Goal: Information Seeking & Learning: Find contact information

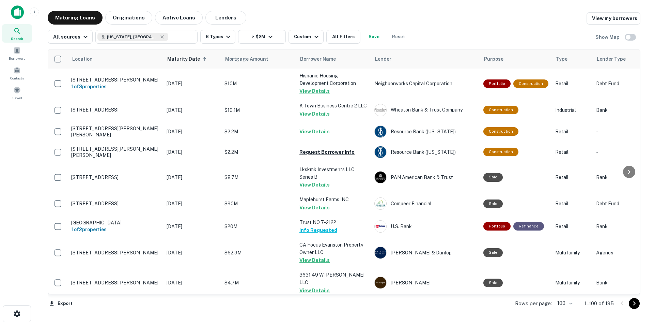
scroll to position [239, 0]
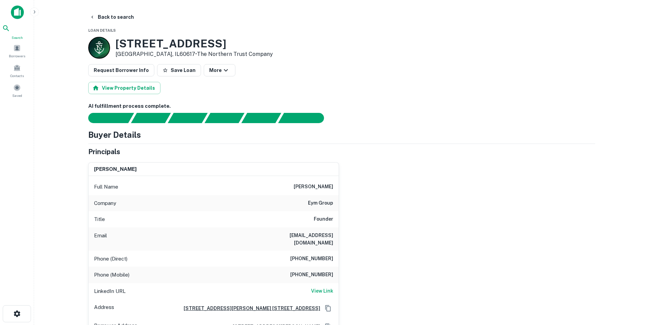
click at [10, 32] on icon at bounding box center [6, 28] width 8 height 8
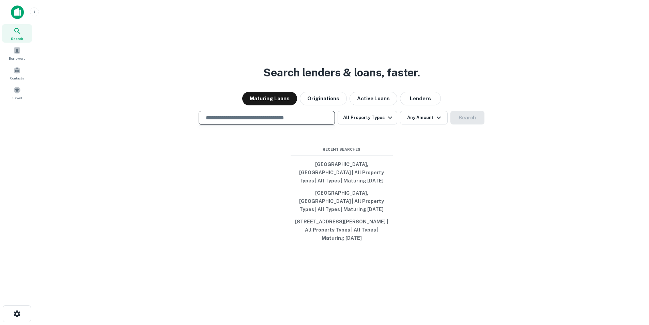
type input "**********"
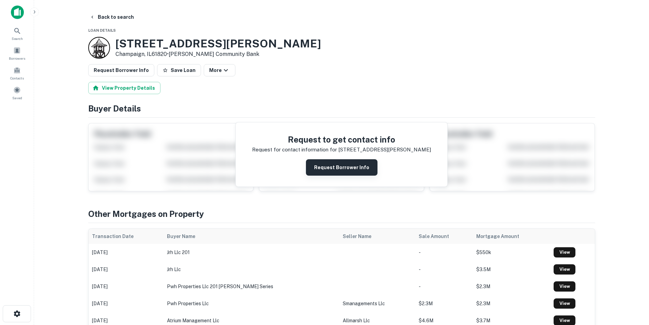
click at [353, 161] on button "Request Borrower Info" at bounding box center [342, 167] width 72 height 16
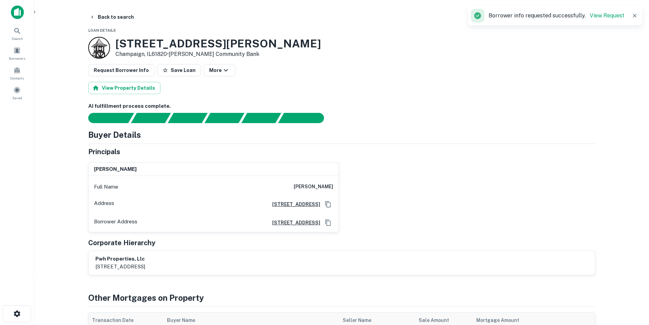
click at [124, 42] on h3 "201 S WRIGHT ST" at bounding box center [218, 43] width 205 height 13
click at [183, 42] on h3 "201 S WRIGHT ST" at bounding box center [218, 43] width 205 height 13
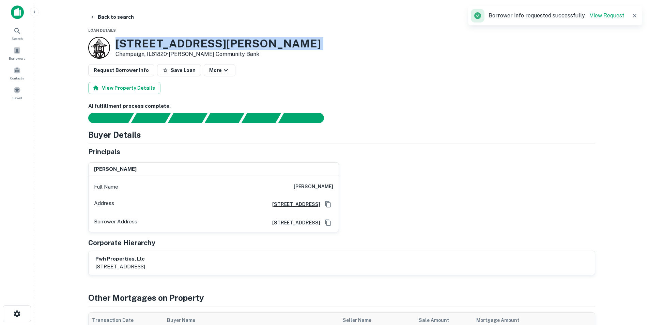
click at [183, 42] on h3 "201 S WRIGHT ST" at bounding box center [218, 43] width 205 height 13
copy h3 "201 S WRIGHT ST"
click at [16, 32] on icon at bounding box center [17, 31] width 6 height 6
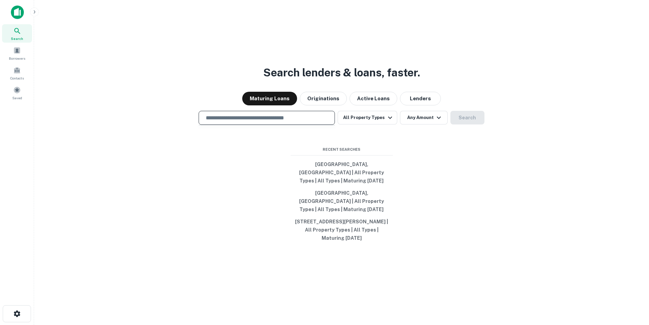
type input "**********"
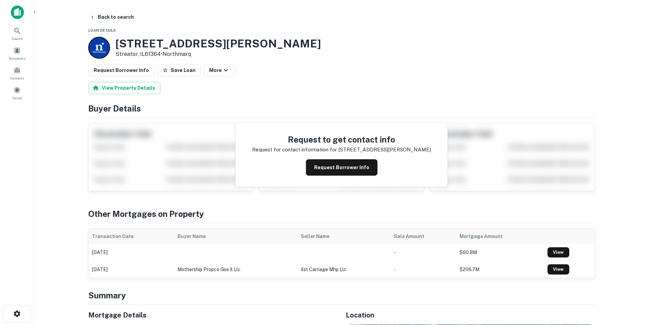
click at [324, 166] on button "Request Borrower Info" at bounding box center [342, 167] width 72 height 16
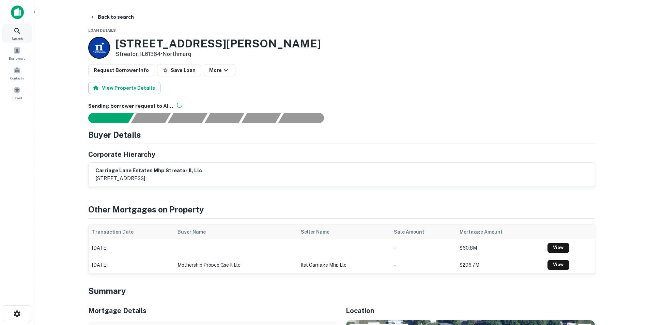
click at [19, 32] on icon at bounding box center [17, 31] width 8 height 8
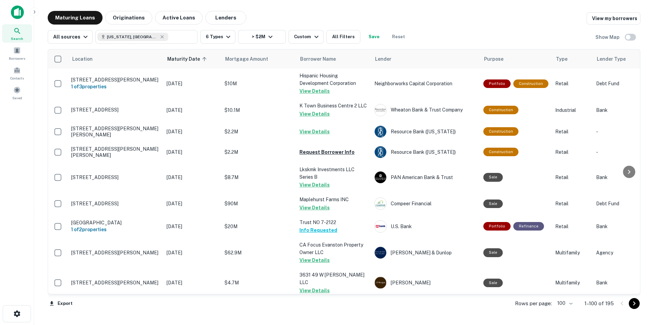
scroll to position [239, 0]
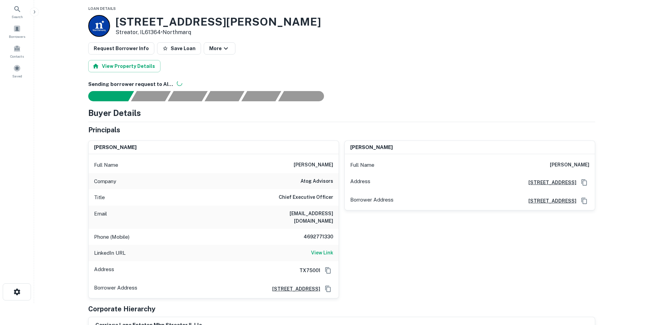
scroll to position [34, 0]
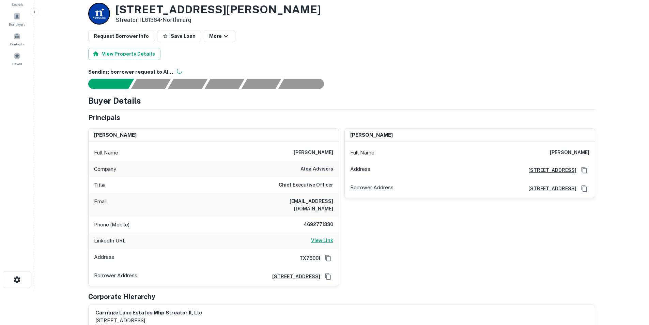
click at [325, 236] on h6 "View Link" at bounding box center [322, 239] width 22 height 7
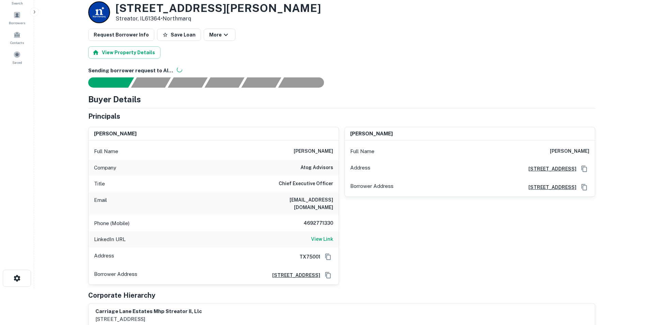
scroll to position [0, 0]
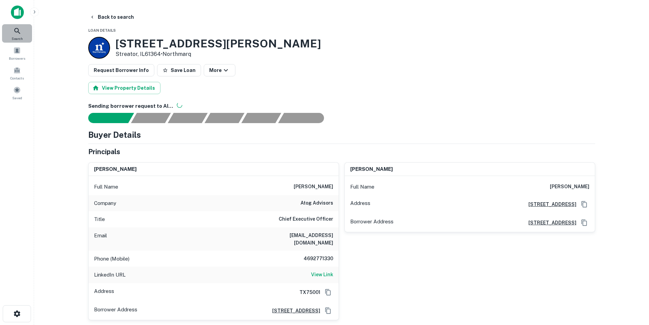
click at [16, 36] on span "Search" at bounding box center [17, 38] width 11 height 5
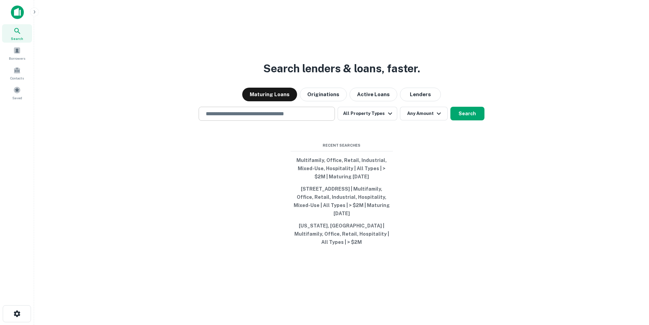
click at [287, 115] on input "text" at bounding box center [267, 114] width 130 height 8
paste input "**********"
type input "**********"
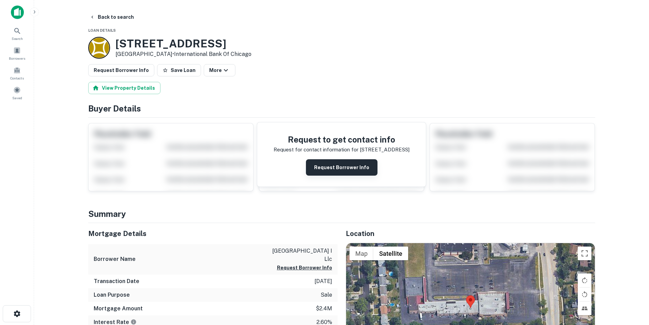
click at [331, 159] on button "Request Borrower Info" at bounding box center [342, 167] width 72 height 16
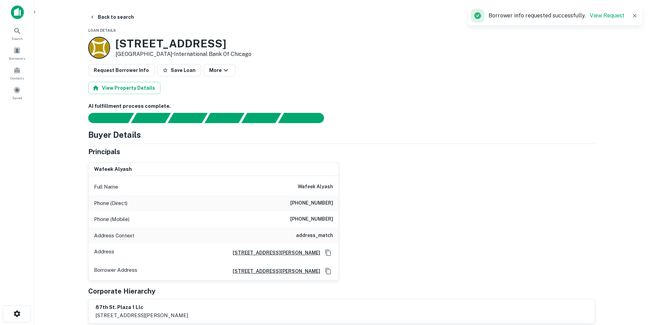
click at [327, 184] on h6 "wafeek alyash" at bounding box center [315, 187] width 35 height 8
copy h6 "wafeek alyash"
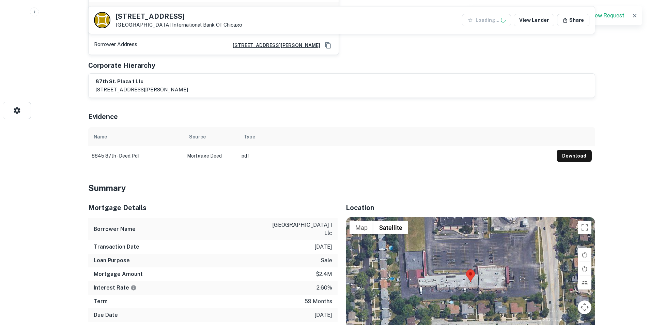
scroll to position [204, 0]
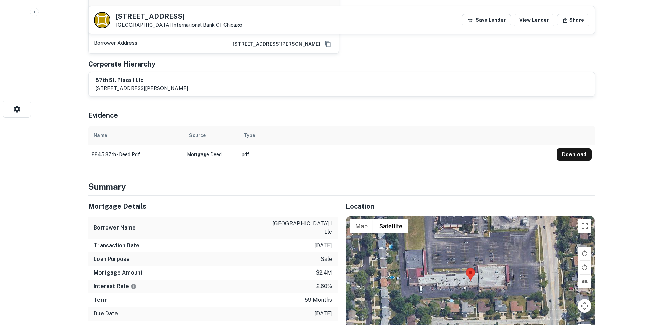
click at [576, 153] on button "Download" at bounding box center [574, 154] width 35 height 12
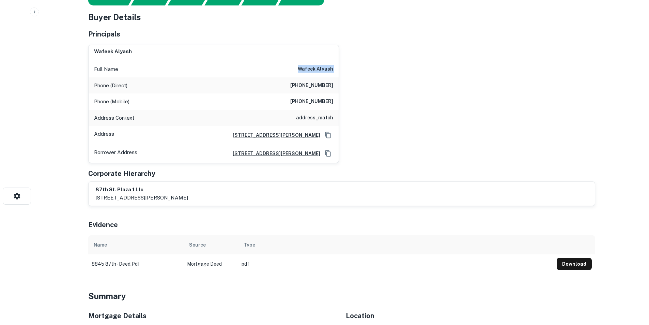
scroll to position [0, 0]
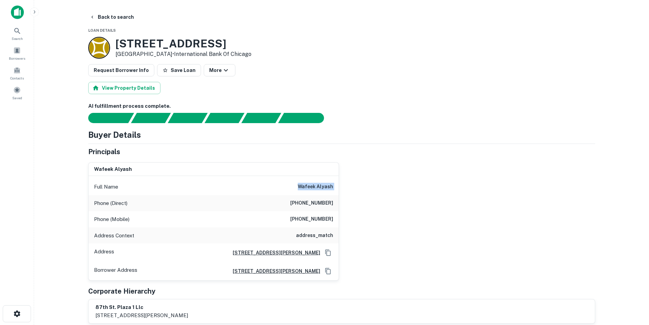
copy h6 "wafeek alyash"
click at [308, 217] on h6 "(630) 229-4693" at bounding box center [311, 219] width 43 height 8
copy h6 "(630) 229-4693"
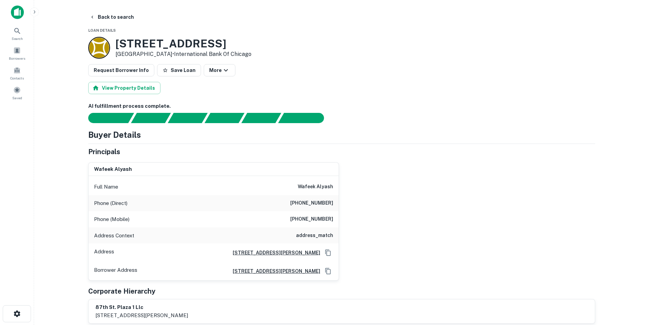
click at [319, 201] on h6 "(630) 236-2020" at bounding box center [311, 203] width 43 height 8
copy h6 "(630) 236-2020"
click at [15, 30] on icon at bounding box center [17, 31] width 8 height 8
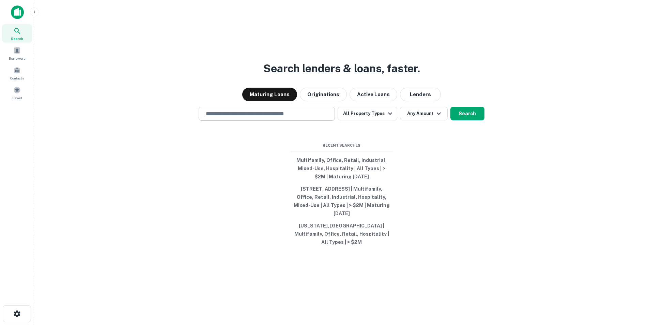
click at [290, 121] on div "​" at bounding box center [267, 114] width 136 height 14
paste input "**********"
type input "**********"
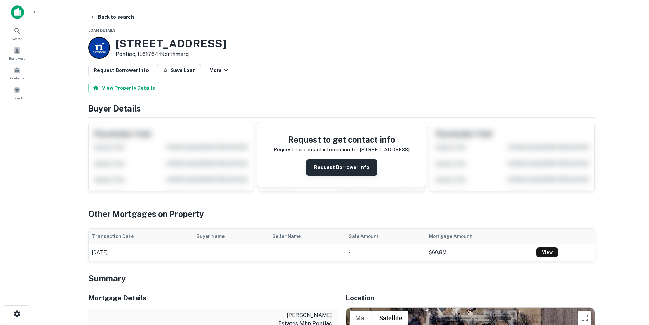
click at [336, 166] on button "Request Borrower Info" at bounding box center [342, 167] width 72 height 16
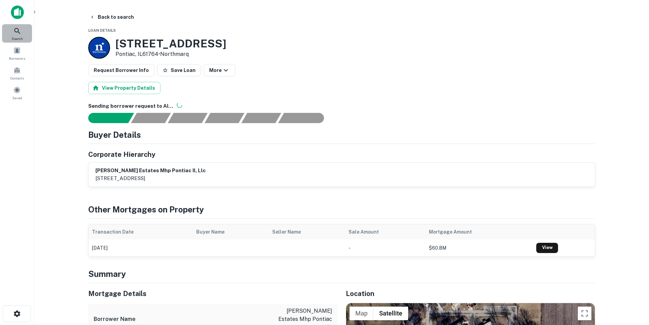
click at [20, 30] on icon at bounding box center [17, 31] width 8 height 8
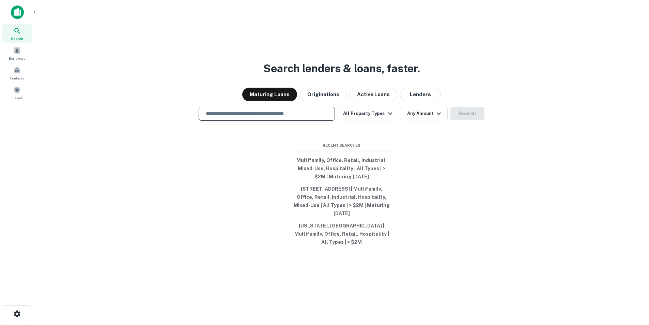
click at [283, 118] on input "text" at bounding box center [267, 114] width 130 height 8
paste input "**********"
type input "**********"
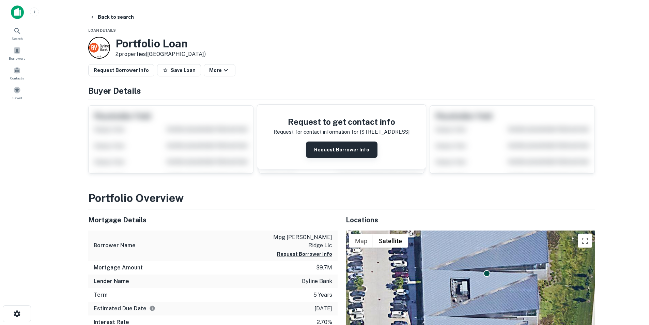
click at [331, 151] on button "Request Borrower Info" at bounding box center [342, 149] width 72 height 16
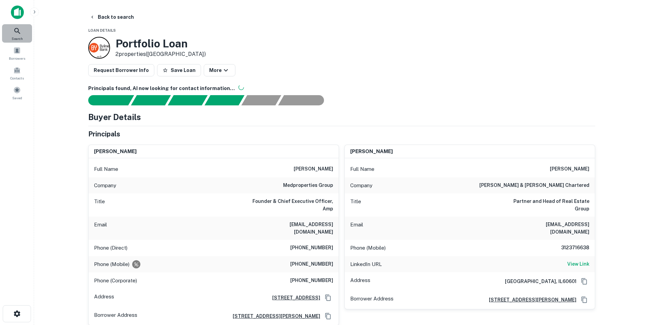
click at [14, 34] on icon at bounding box center [17, 31] width 8 height 8
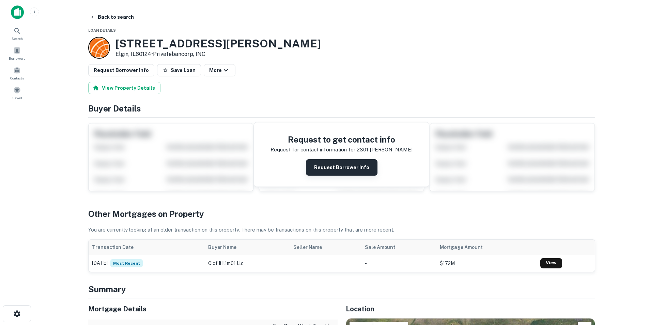
click at [335, 168] on button "Request Borrower Info" at bounding box center [342, 167] width 72 height 16
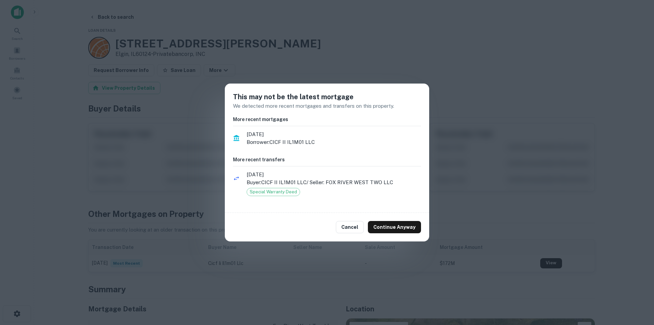
drag, startPoint x: 296, startPoint y: 146, endPoint x: 308, endPoint y: 159, distance: 17.9
click at [296, 146] on p "Borrower: CICF II IL1M01 LLC" at bounding box center [334, 142] width 174 height 8
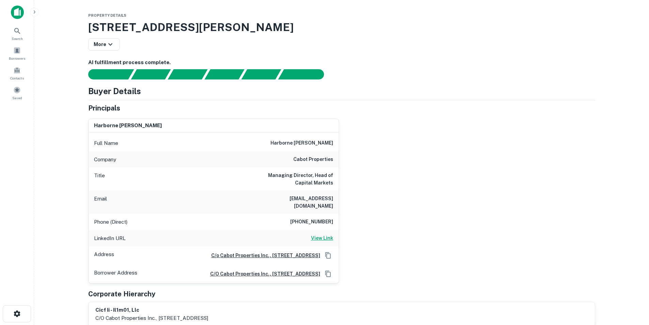
click at [326, 234] on h6 "View Link" at bounding box center [322, 237] width 22 height 7
drag, startPoint x: 18, startPoint y: 36, endPoint x: 22, endPoint y: 36, distance: 4.8
click at [18, 36] on span "Search" at bounding box center [17, 38] width 11 height 5
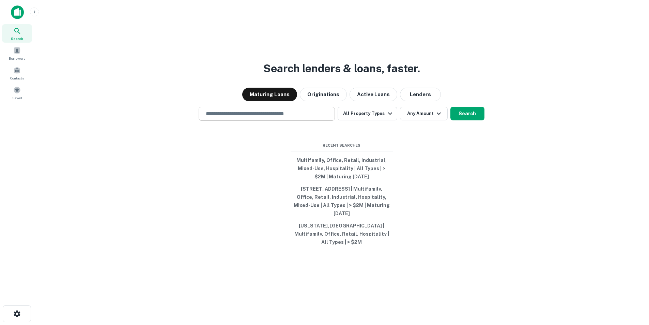
click at [219, 112] on div "​" at bounding box center [267, 114] width 136 height 14
paste input "**********"
type input "**********"
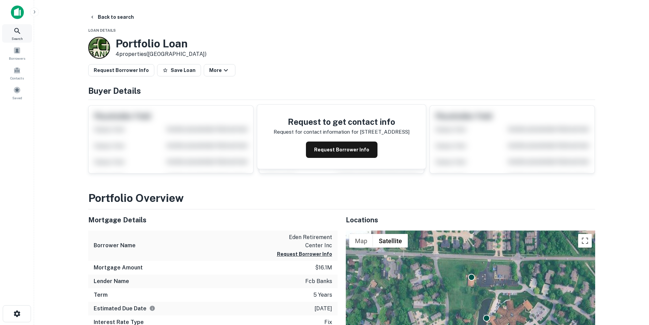
drag, startPoint x: 22, startPoint y: 31, endPoint x: 253, endPoint y: 10, distance: 232.0
click at [22, 31] on div "Search" at bounding box center [17, 33] width 30 height 18
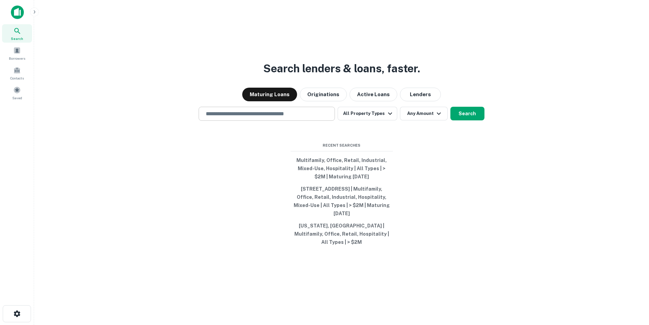
click at [240, 112] on div "​" at bounding box center [267, 114] width 136 height 14
paste input "**********"
type input "**********"
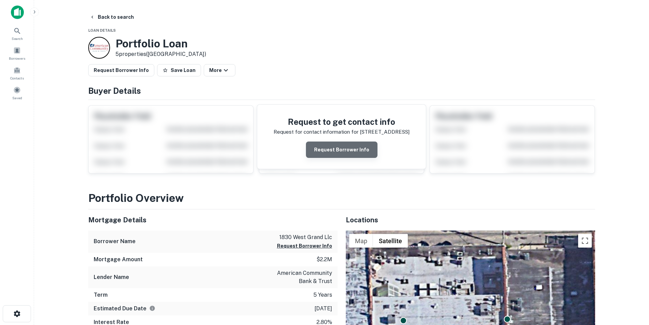
click at [355, 145] on button "Request Borrower Info" at bounding box center [342, 149] width 72 height 16
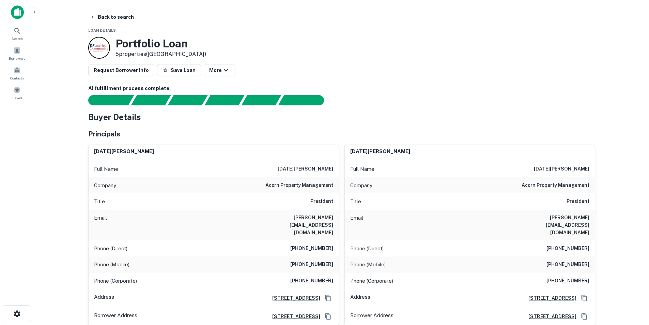
click at [567, 166] on h6 "[DATE][PERSON_NAME]" at bounding box center [562, 169] width 56 height 8
copy h6 "[DATE][PERSON_NAME]"
click at [312, 165] on h6 "[DATE][PERSON_NAME]" at bounding box center [306, 169] width 56 height 8
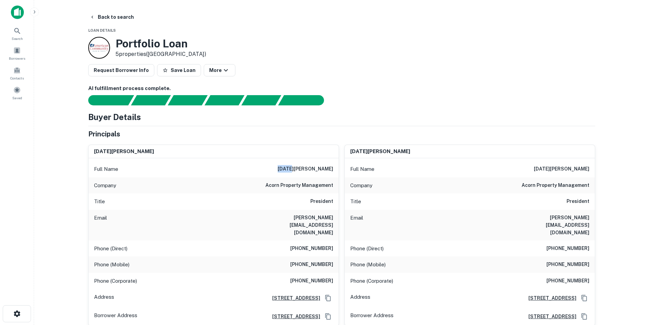
click at [312, 165] on h6 "[DATE][PERSON_NAME]" at bounding box center [306, 169] width 56 height 8
copy h6 "[DATE][PERSON_NAME]"
click at [295, 183] on h6 "acorn property management" at bounding box center [299, 185] width 68 height 8
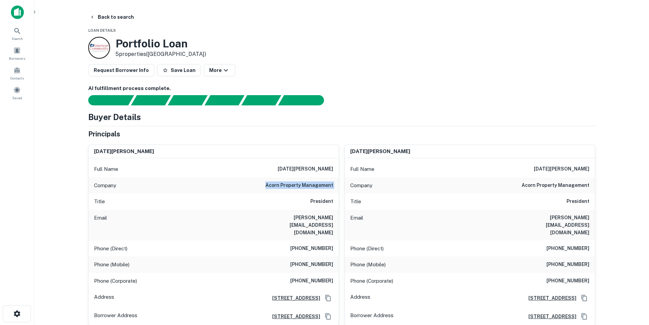
click at [295, 183] on h6 "acorn property management" at bounding box center [299, 185] width 68 height 8
copy h6 "acorn property management"
click at [308, 217] on h6 "noel@acornpm.com" at bounding box center [292, 225] width 82 height 22
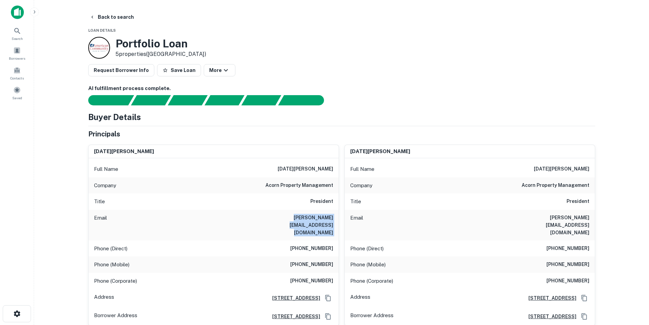
copy h6 "noel@acornpm.com"
click at [304, 260] on h6 "(773) 858-2156" at bounding box center [311, 264] width 43 height 8
copy h6 "(773) 858-2156"
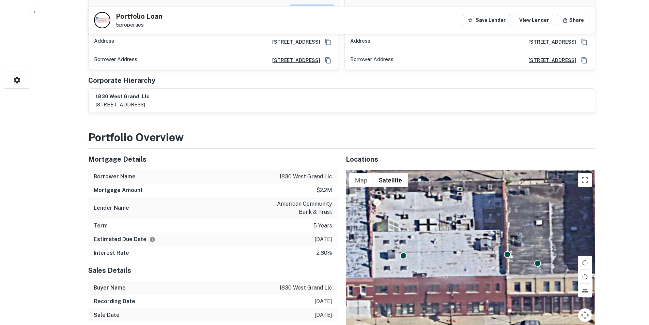
scroll to position [239, 0]
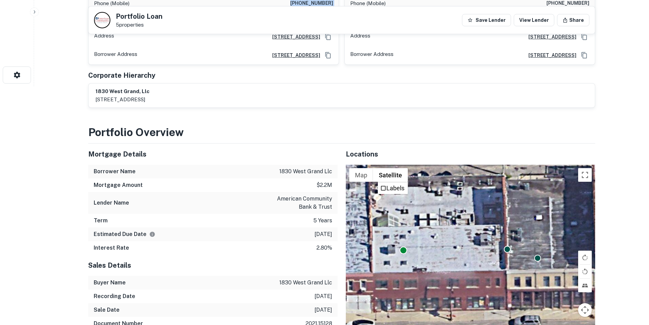
click at [406, 246] on div at bounding box center [403, 249] width 7 height 7
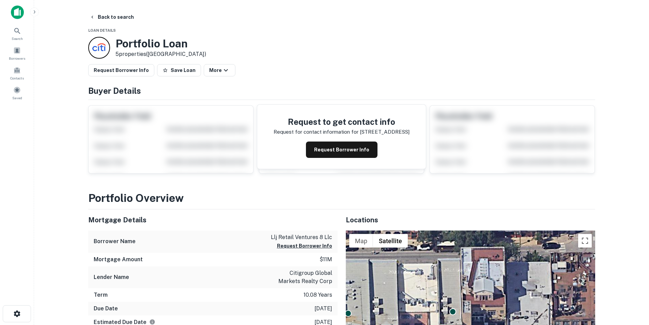
click at [361, 145] on button "Request Borrower Info" at bounding box center [342, 149] width 72 height 16
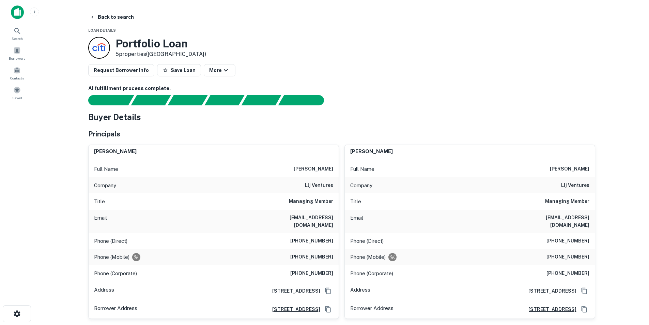
click at [325, 164] on div "Full Name leonardo simpser" at bounding box center [214, 169] width 250 height 16
copy h6 "leonardo simpser"
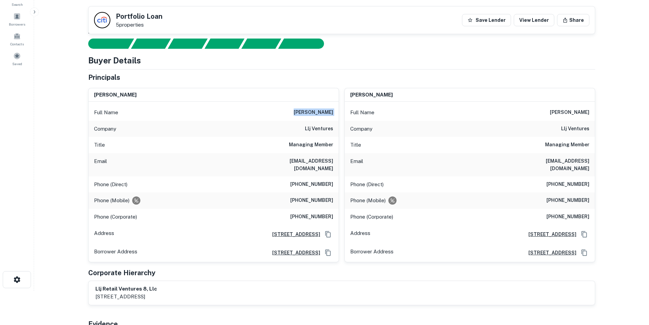
scroll to position [273, 0]
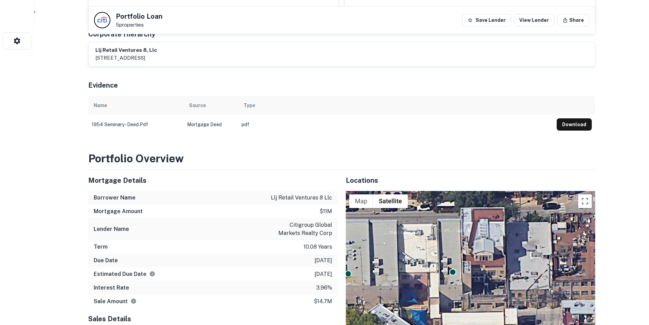
click at [581, 118] on button "Download" at bounding box center [574, 124] width 35 height 12
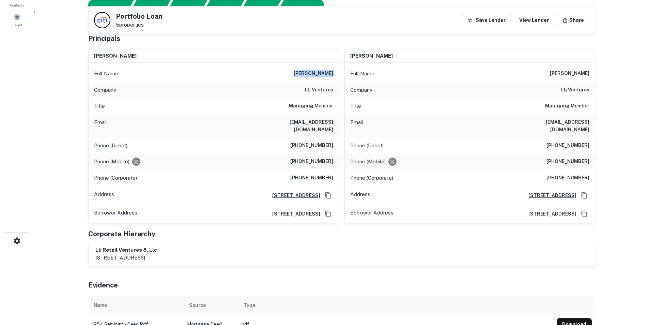
scroll to position [68, 0]
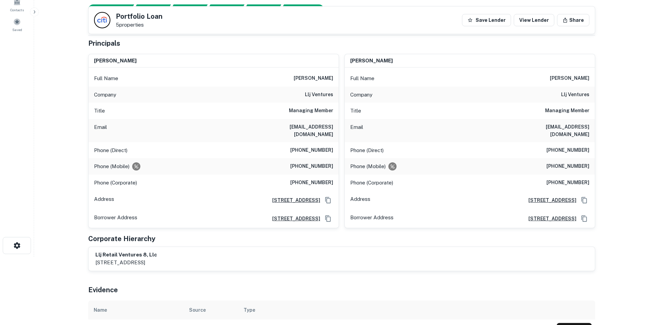
click at [316, 97] on h6 "llj ventures" at bounding box center [319, 95] width 28 height 8
click at [316, 96] on h6 "llj ventures" at bounding box center [319, 95] width 28 height 8
click at [313, 81] on h6 "leonardo simpser" at bounding box center [314, 78] width 40 height 8
click at [312, 81] on h6 "leonardo simpser" at bounding box center [314, 78] width 40 height 8
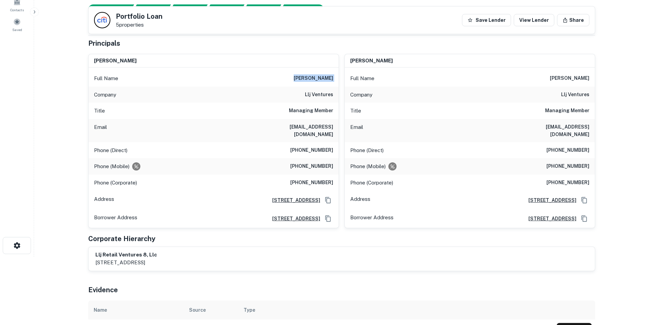
click at [312, 81] on h6 "leonardo simpser" at bounding box center [314, 78] width 40 height 8
copy h6 "leonardo simpser"
click at [329, 96] on h6 "llj ventures" at bounding box center [319, 95] width 28 height 8
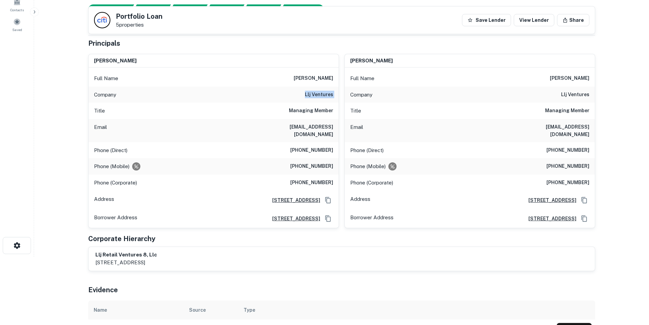
copy h6 "llj ventures"
click at [317, 75] on h6 "leonardo simpser" at bounding box center [314, 78] width 40 height 8
click at [303, 126] on h6 "lsimpser@lljventures.com" at bounding box center [292, 130] width 82 height 15
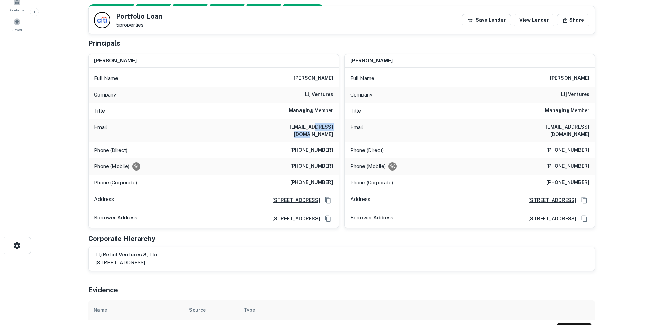
click at [303, 126] on h6 "lsimpser@lljventures.com" at bounding box center [292, 130] width 82 height 15
copy h6 "lsimpser@lljventures.com"
click at [305, 162] on h6 "(619) 250-1171" at bounding box center [311, 166] width 43 height 8
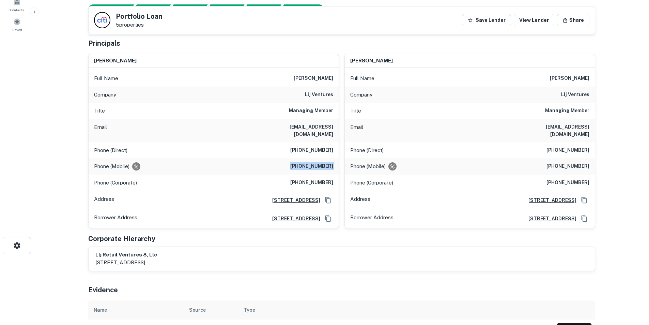
click at [305, 162] on h6 "(619) 250-1171" at bounding box center [311, 166] width 43 height 8
copy h6 "(619) 250-1171"
click at [316, 146] on h6 "(619) 814-0555" at bounding box center [311, 150] width 43 height 8
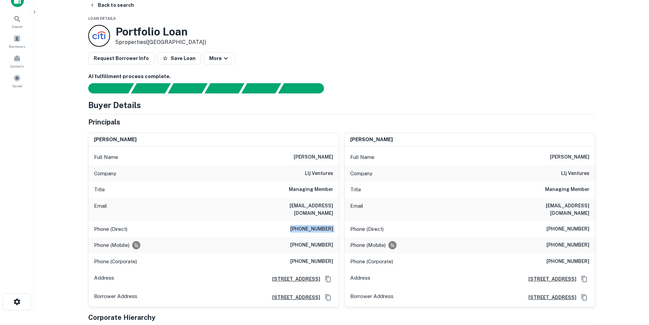
scroll to position [0, 0]
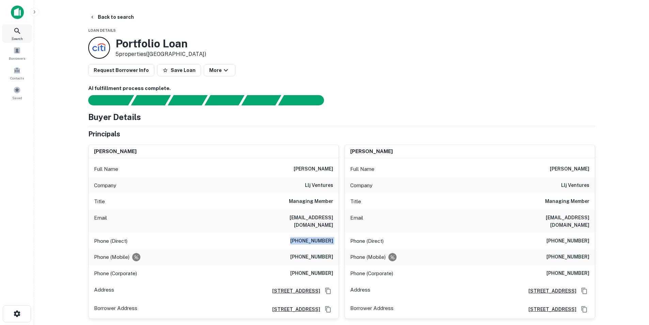
click at [26, 32] on div "Search" at bounding box center [17, 33] width 30 height 18
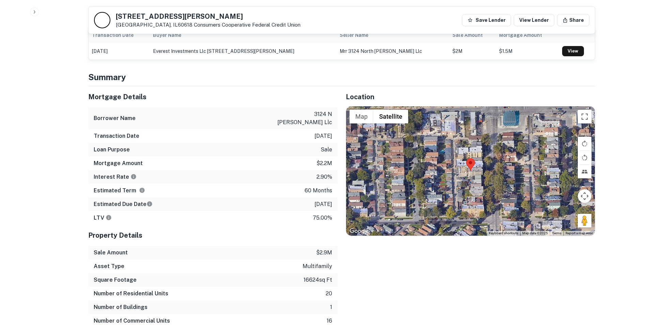
scroll to position [477, 0]
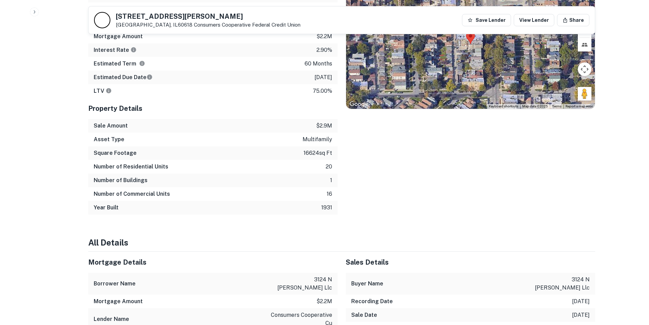
click at [290, 311] on p "consumers cooperative cu" at bounding box center [301, 319] width 61 height 16
copy p "consumers"
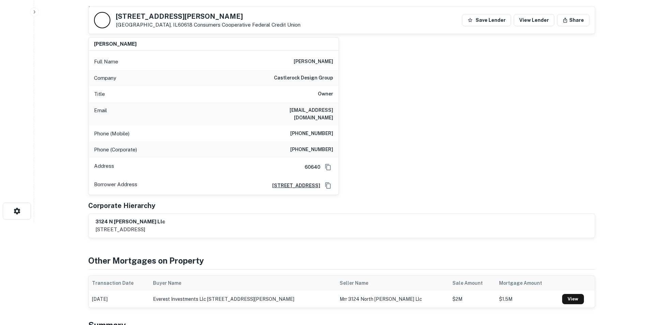
scroll to position [0, 0]
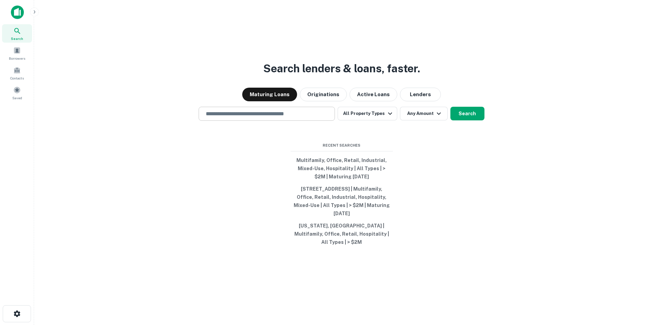
click at [288, 117] on input "text" at bounding box center [267, 114] width 130 height 8
paste input "**********"
type input "**********"
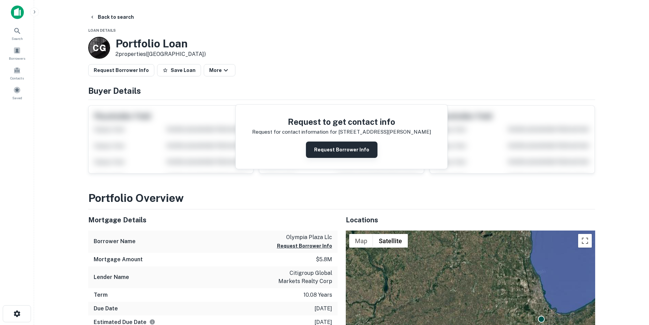
click at [353, 151] on button "Request Borrower Info" at bounding box center [342, 149] width 72 height 16
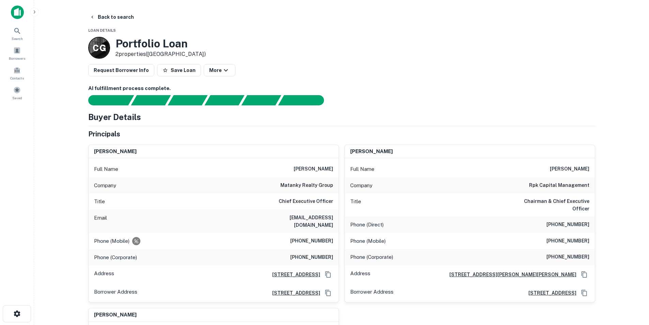
click at [574, 168] on h6 "james a. raff" at bounding box center [570, 169] width 40 height 8
click at [326, 168] on h6 "james e. matanky" at bounding box center [314, 169] width 40 height 8
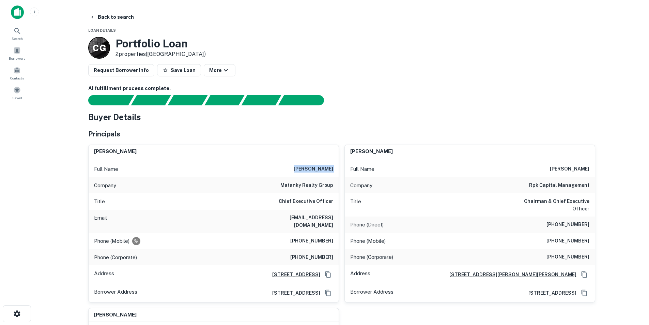
click at [326, 168] on h6 "james e. matanky" at bounding box center [314, 169] width 40 height 8
copy h6 "james e. matanky"
click at [305, 180] on div "Company matanky realty group" at bounding box center [214, 185] width 250 height 16
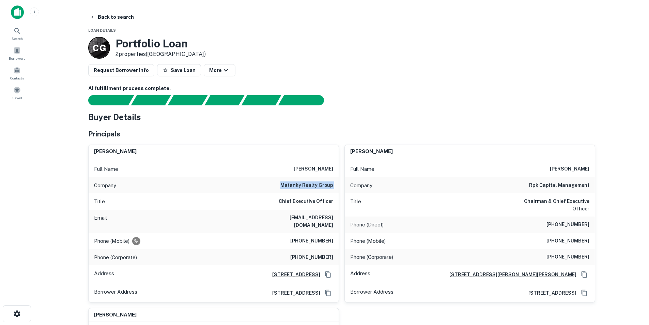
copy h6 "matanky realty group"
click at [559, 182] on h6 "rpk capital management" at bounding box center [559, 185] width 60 height 8
copy h6 "rpk capital management"
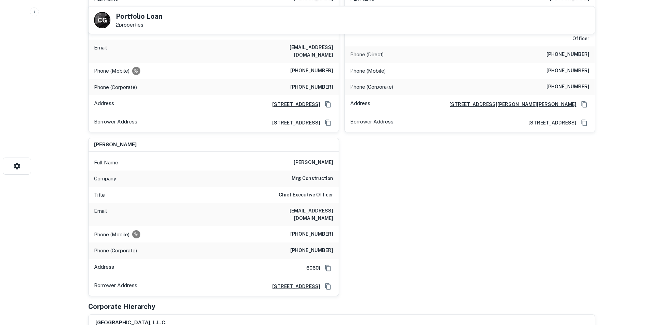
scroll to position [170, 0]
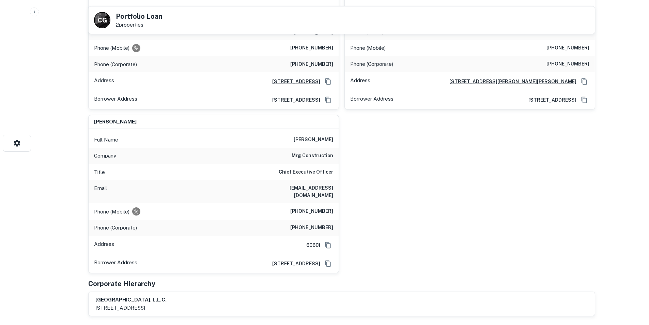
click at [315, 152] on h6 "mrg construction" at bounding box center [313, 156] width 42 height 8
copy h6 "mrg construction"
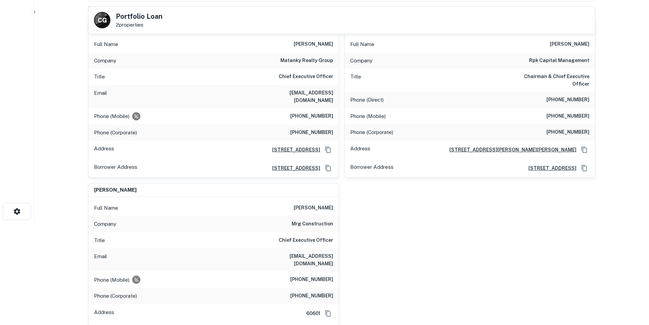
click at [319, 252] on h6 "rmatanky@mrgconstruction.com" at bounding box center [292, 259] width 82 height 15
copy h6 "rmatanky@mrgconstruction.com"
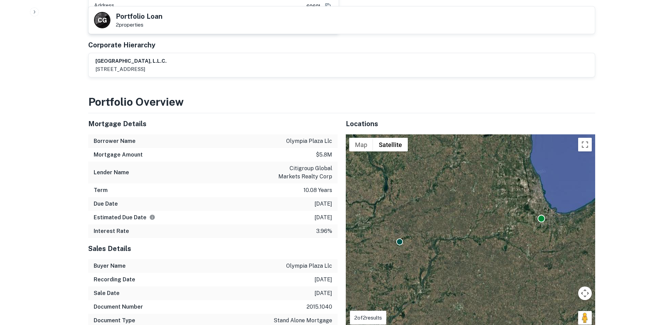
click at [544, 215] on div at bounding box center [541, 218] width 7 height 7
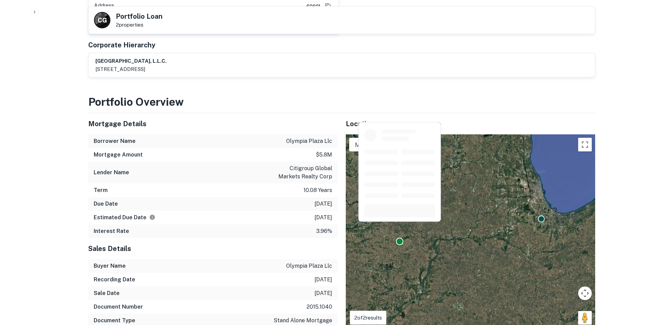
click at [400, 238] on div at bounding box center [399, 241] width 7 height 7
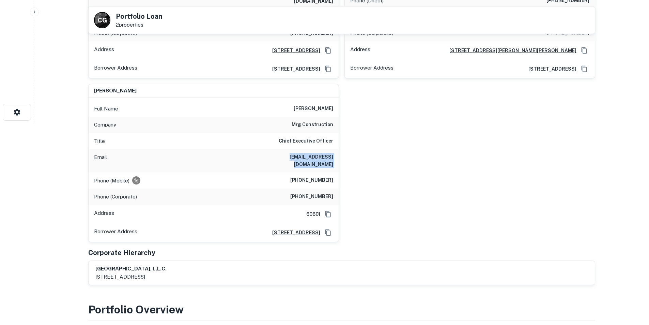
scroll to position [0, 0]
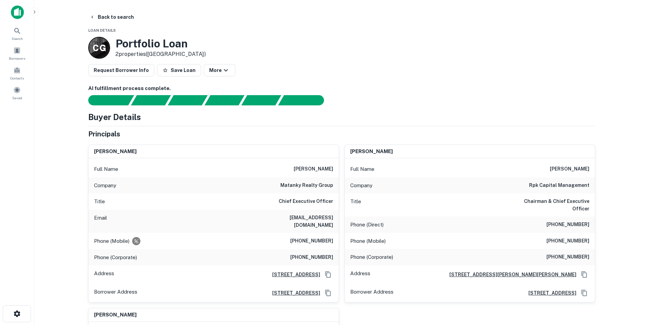
click at [352, 119] on div "Buyer Details" at bounding box center [341, 117] width 507 height 12
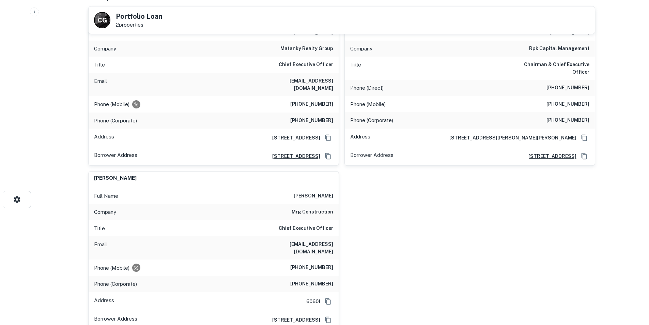
scroll to position [102, 0]
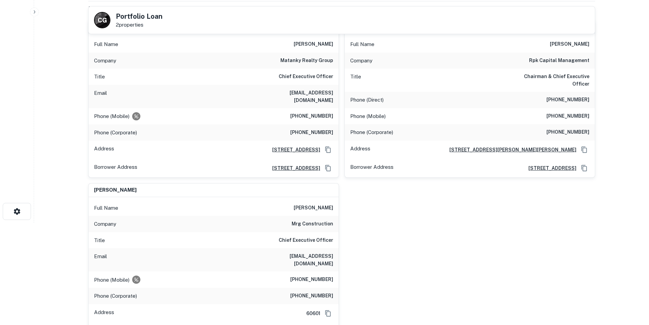
click at [310, 64] on h6 "matanky realty group" at bounding box center [306, 61] width 53 height 8
copy h6 "matanky realty group"
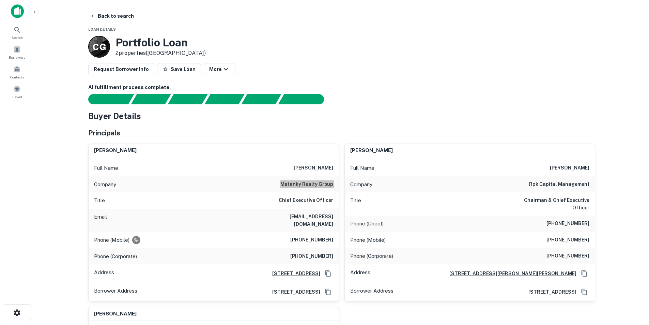
scroll to position [0, 0]
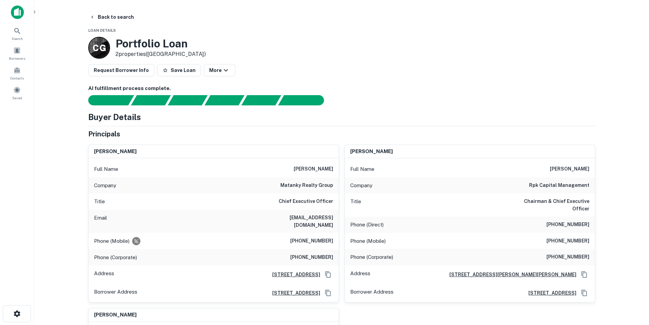
click at [313, 172] on h6 "james e. matanky" at bounding box center [314, 169] width 40 height 8
copy h6 "james e. matanky"
click at [317, 220] on h6 "jmatanky@matanky.com" at bounding box center [292, 221] width 82 height 15
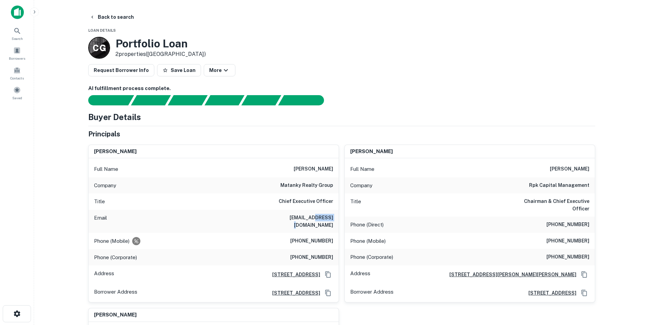
click at [317, 220] on h6 "jmatanky@matanky.com" at bounding box center [292, 221] width 82 height 15
copy h6 "jmatanky@matanky.com"
click at [301, 237] on h6 "(312) 497-1001" at bounding box center [311, 241] width 43 height 8
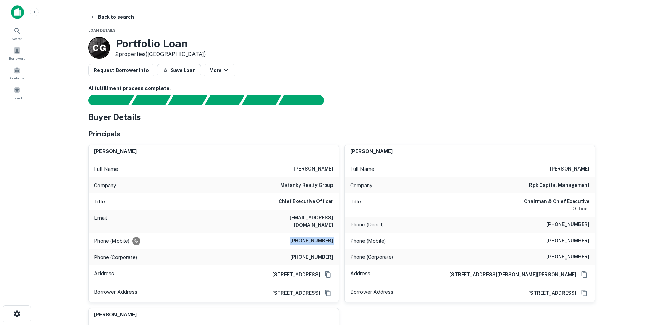
click at [301, 237] on h6 "(312) 497-1001" at bounding box center [311, 241] width 43 height 8
copy h6 "(312) 497-1001"
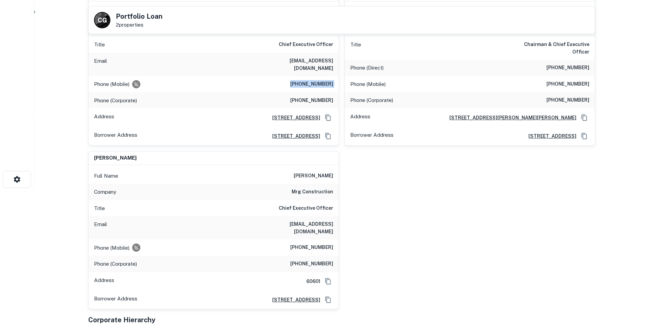
scroll to position [102, 0]
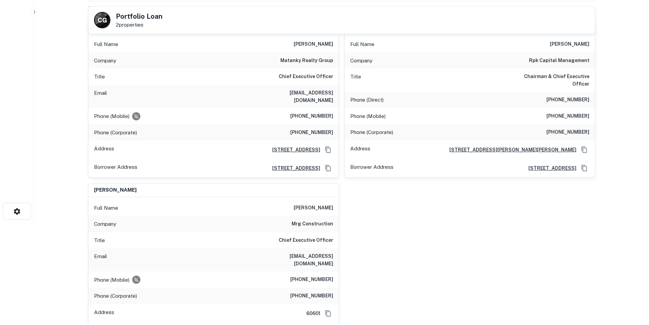
click at [575, 45] on h6 "james a. raff" at bounding box center [570, 44] width 40 height 8
copy h6 "james a. raff"
click at [322, 204] on h6 "robert w. matanky" at bounding box center [314, 208] width 40 height 8
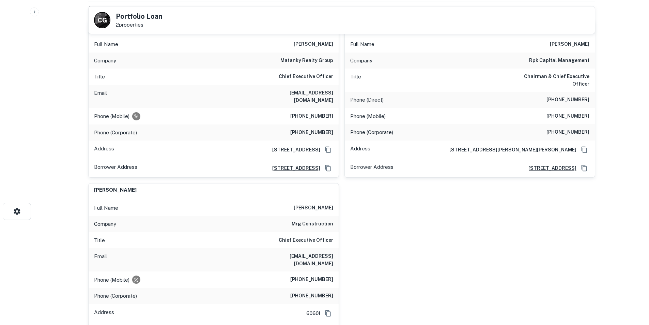
click at [322, 204] on h6 "robert w. matanky" at bounding box center [314, 208] width 40 height 8
click at [316, 39] on div "Full Name james e. matanky" at bounding box center [214, 44] width 250 height 16
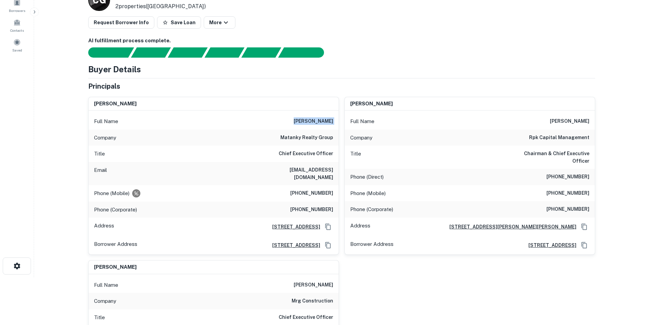
scroll to position [0, 0]
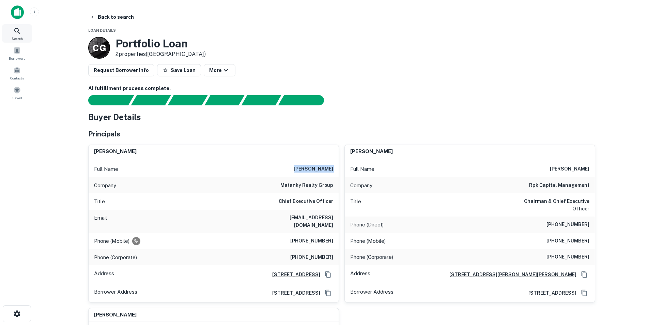
click at [17, 29] on icon at bounding box center [17, 31] width 8 height 8
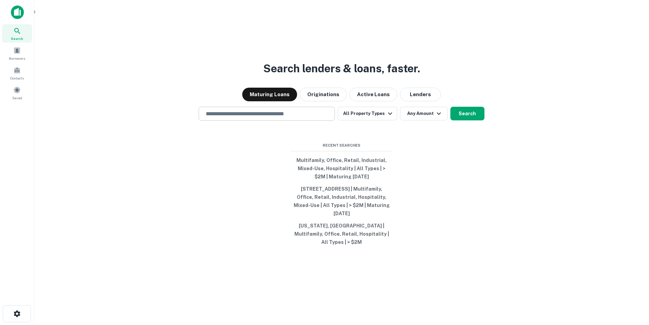
click at [260, 121] on div "​" at bounding box center [267, 114] width 136 height 14
paste input "**********"
type input "**********"
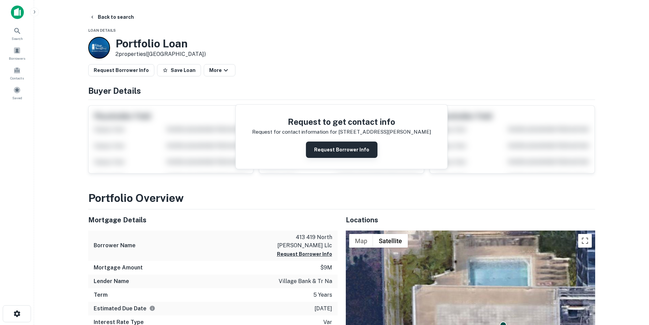
click at [344, 150] on button "Request Borrower Info" at bounding box center [342, 149] width 72 height 16
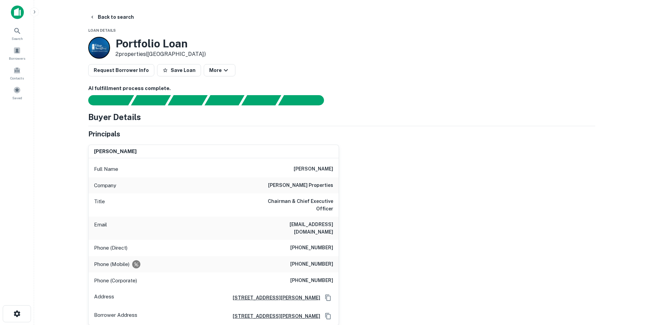
click at [297, 184] on h6 "[PERSON_NAME] properties" at bounding box center [300, 185] width 65 height 8
copy h6 "[PERSON_NAME] properties"
click at [310, 169] on h6 "[PERSON_NAME]" at bounding box center [314, 169] width 40 height 8
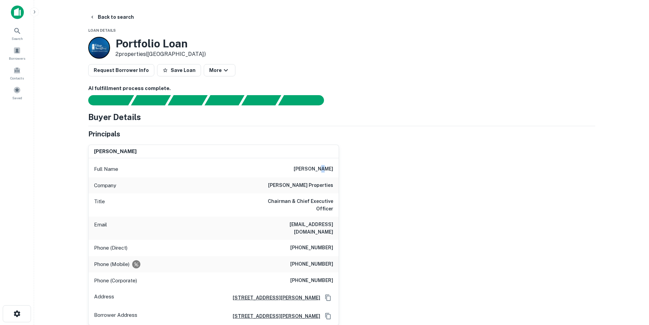
click at [310, 169] on h6 "[PERSON_NAME]" at bounding box center [314, 169] width 40 height 8
copy h6 "[PERSON_NAME]"
click at [19, 31] on icon at bounding box center [17, 31] width 8 height 8
